Goal: Book appointment/travel/reservation

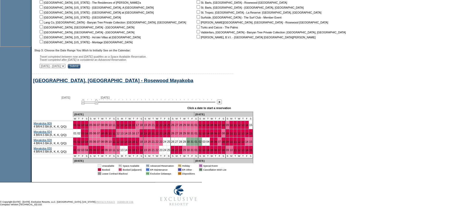
scroll to position [208, 0]
click at [281, 112] on form "Follow Us ::" at bounding box center [225, 1] width 451 height 414
click at [312, 92] on form "Follow Us ::" at bounding box center [225, 1] width 451 height 414
click at [222, 100] on div at bounding box center [219, 102] width 6 height 6
click at [221, 100] on img at bounding box center [219, 101] width 5 height 5
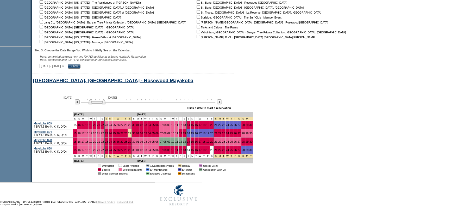
click at [262, 101] on div "[DATE] [DATE] » Apply these dates to all the calendars on this page Click a dat…" at bounding box center [199, 102] width 335 height 19
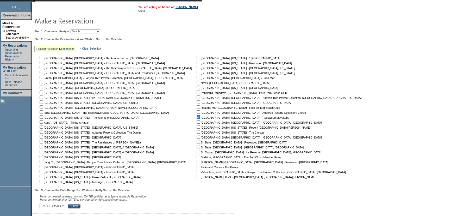
scroll to position [0, 0]
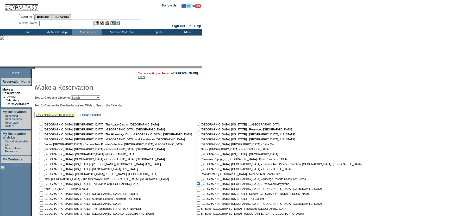
click at [99, 97] on select "Beach Leisure Metropolitan Mountain OIAL for Adventure OIAL for Couples OIAL fo…" at bounding box center [86, 97] width 30 height 4
select select "Metropolitan"
click at [79, 95] on select "Beach Leisure Metropolitan Mountain OIAL for Adventure OIAL for Couples OIAL fo…" at bounding box center [86, 97] width 30 height 4
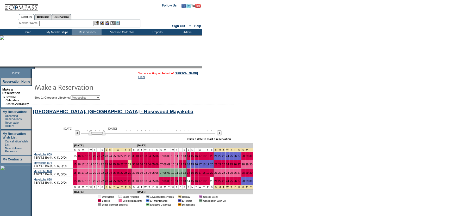
click at [242, 115] on div "[GEOGRAPHIC_DATA], [GEOGRAPHIC_DATA] - Rosewood Mayakoba" at bounding box center [153, 113] width 242 height 9
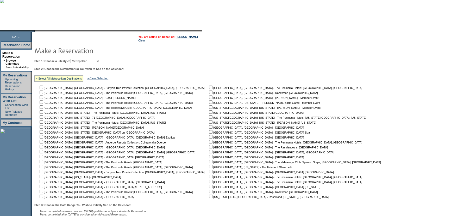
scroll to position [71, 0]
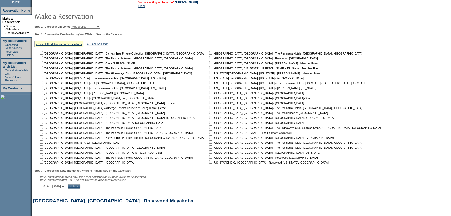
click at [43, 97] on input "checkbox" at bounding box center [41, 97] width 3 height 3
checkbox input "true"
click at [80, 188] on input "Submit" at bounding box center [74, 186] width 13 height 5
